Goal: Task Accomplishment & Management: Manage account settings

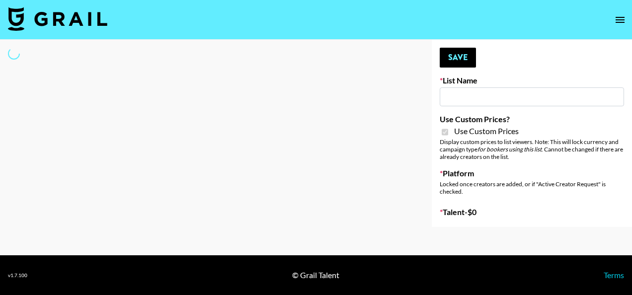
type input "Flimeal + Liveling"
checkbox input "true"
select select "Brand"
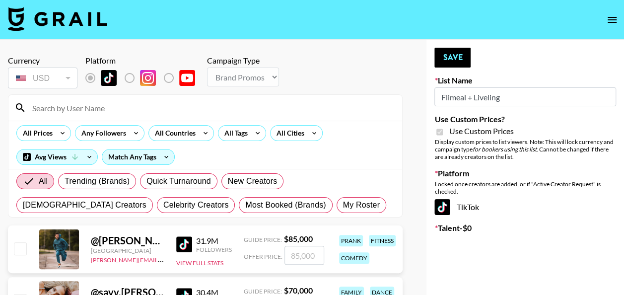
click at [136, 108] on input at bounding box center [211, 108] width 370 height 16
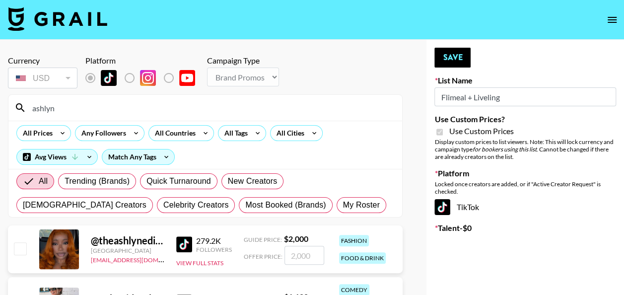
type input "ashlyn"
click at [304, 256] on input "number" at bounding box center [304, 255] width 40 height 19
checkbox input "true"
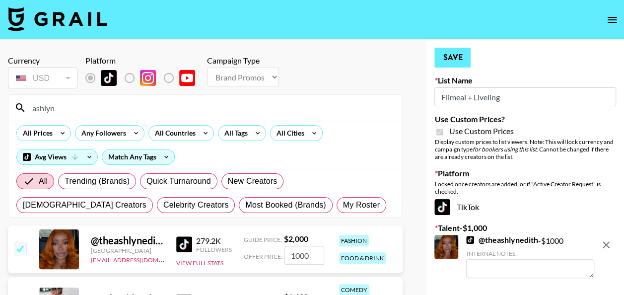
type input "1000"
click at [457, 50] on button "Save" at bounding box center [452, 58] width 36 height 20
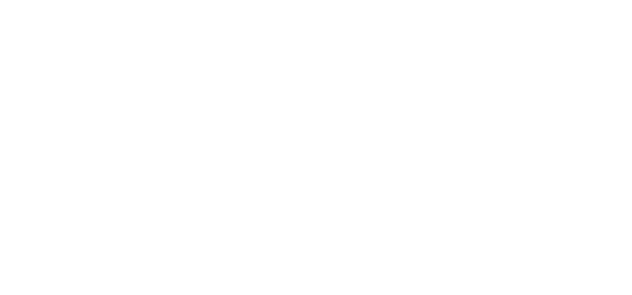
select select "Brand"
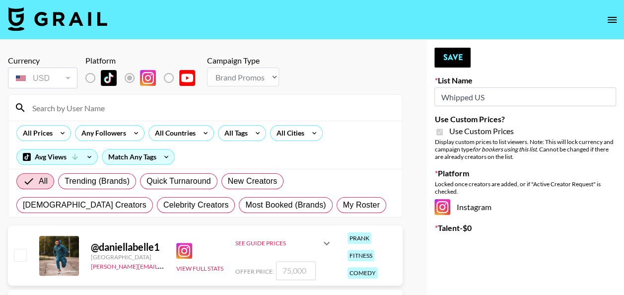
click at [122, 106] on input at bounding box center [211, 108] width 370 height 16
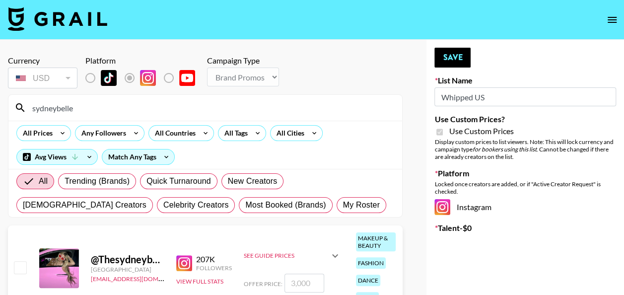
type input "sydneybelle"
click at [299, 274] on input "number" at bounding box center [304, 283] width 40 height 19
checkbox input "true"
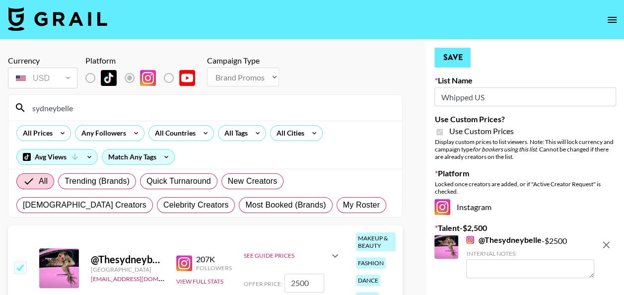
type input "2500"
click at [446, 57] on button "Save" at bounding box center [452, 58] width 36 height 20
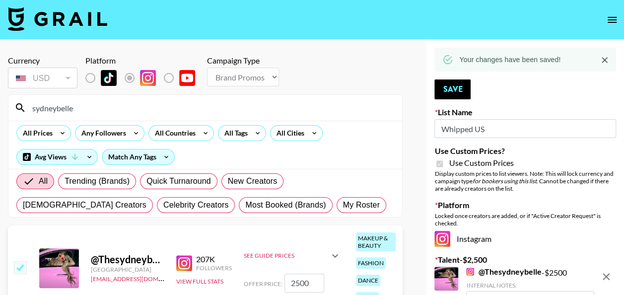
click at [216, 110] on input "sydneybelle" at bounding box center [211, 108] width 370 height 16
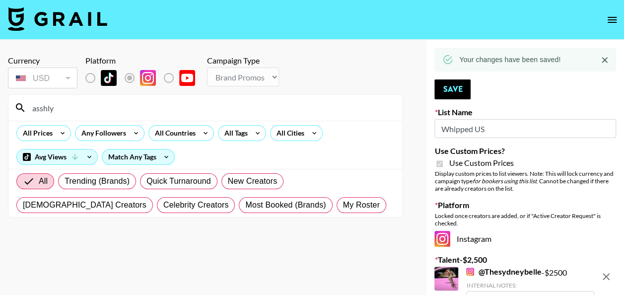
type input "asshlyn"
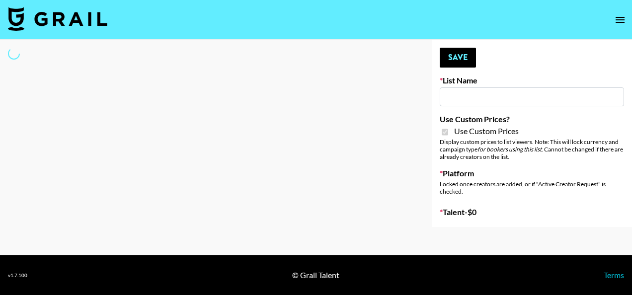
type input "Peppermayo"
checkbox input "true"
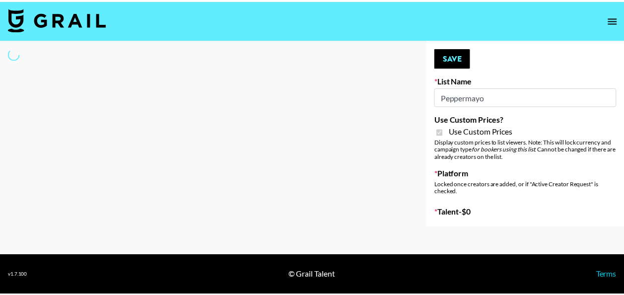
select select "Brand"
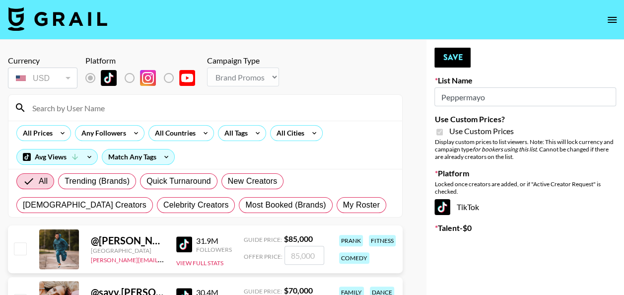
click at [203, 104] on input at bounding box center [211, 108] width 370 height 16
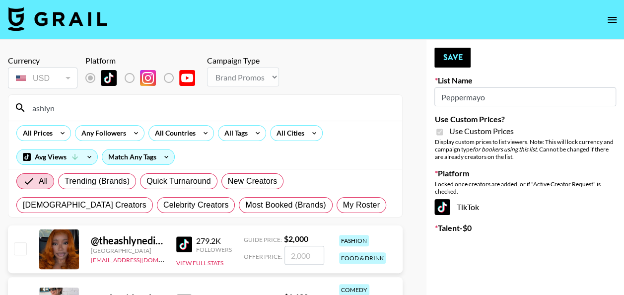
type input "ashlyn"
click at [295, 256] on input "number" at bounding box center [304, 255] width 40 height 19
checkbox input "true"
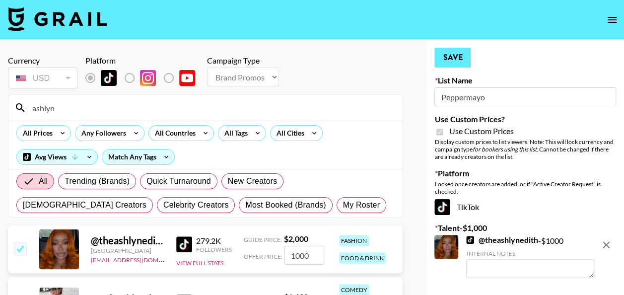
type input "1000"
click at [455, 65] on button "Save" at bounding box center [452, 58] width 36 height 20
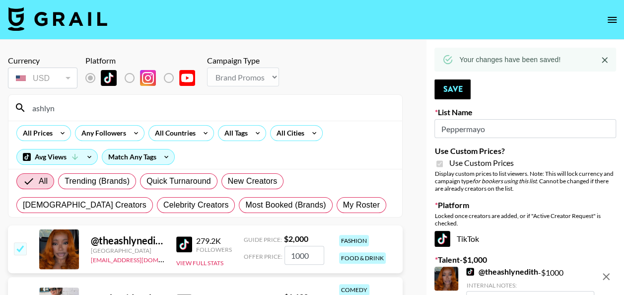
click at [137, 108] on input "ashlyn" at bounding box center [211, 108] width 370 height 16
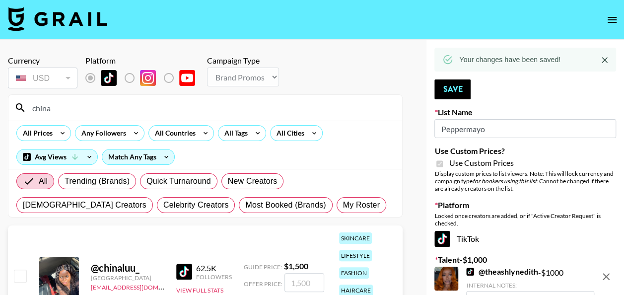
type input "china"
click at [307, 287] on input "number" at bounding box center [304, 282] width 40 height 19
checkbox input "true"
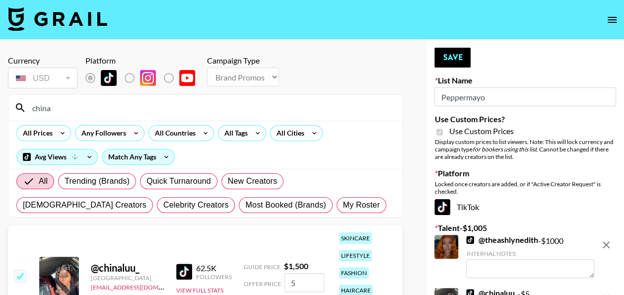
type input "50"
checkbox input "false"
type input "500"
checkbox input "true"
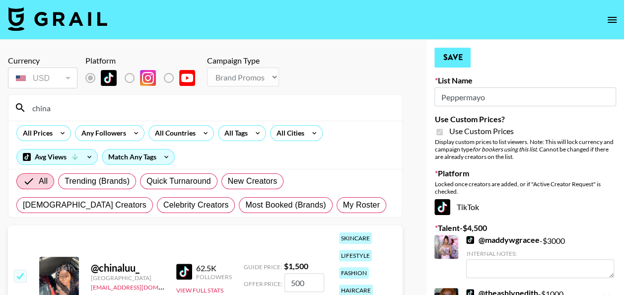
type input "500"
click at [457, 63] on button "Save" at bounding box center [452, 58] width 36 height 20
